Goal: Task Accomplishment & Management: Manage account settings

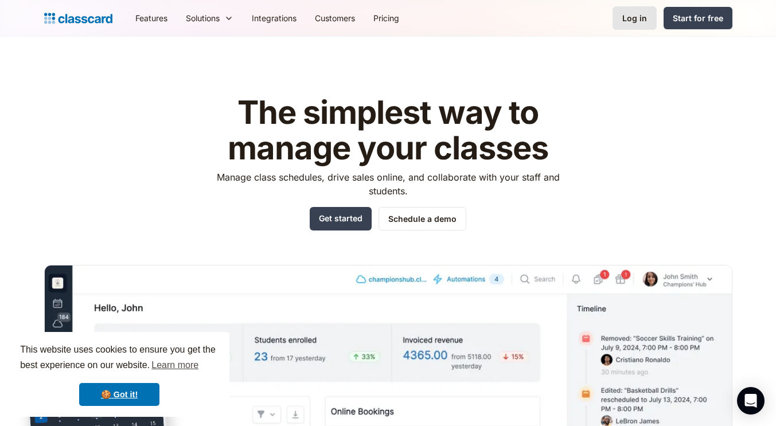
click at [635, 19] on div "Log in" at bounding box center [634, 18] width 25 height 12
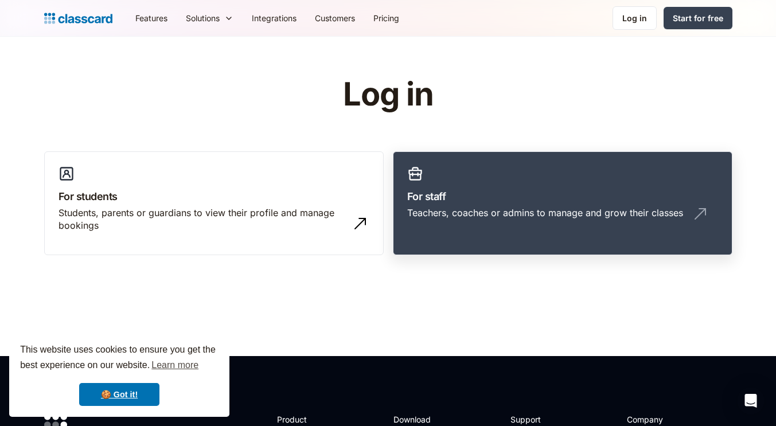
click at [534, 228] on link "For staff Teachers, coaches or admins to manage and grow their classes" at bounding box center [562, 203] width 339 height 104
